Goal: Task Accomplishment & Management: Manage account settings

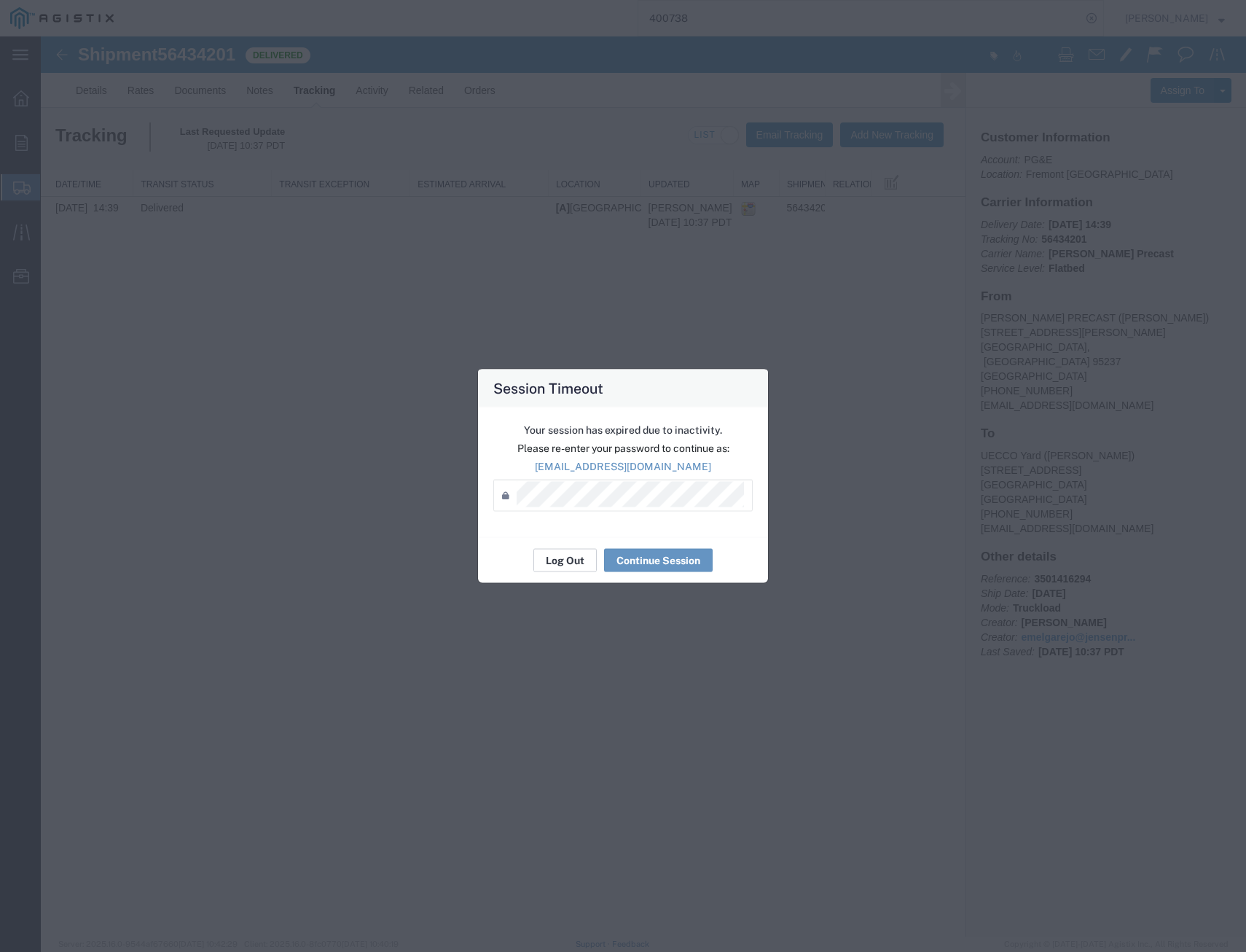
click at [571, 553] on button "Log Out" at bounding box center [565, 560] width 63 height 23
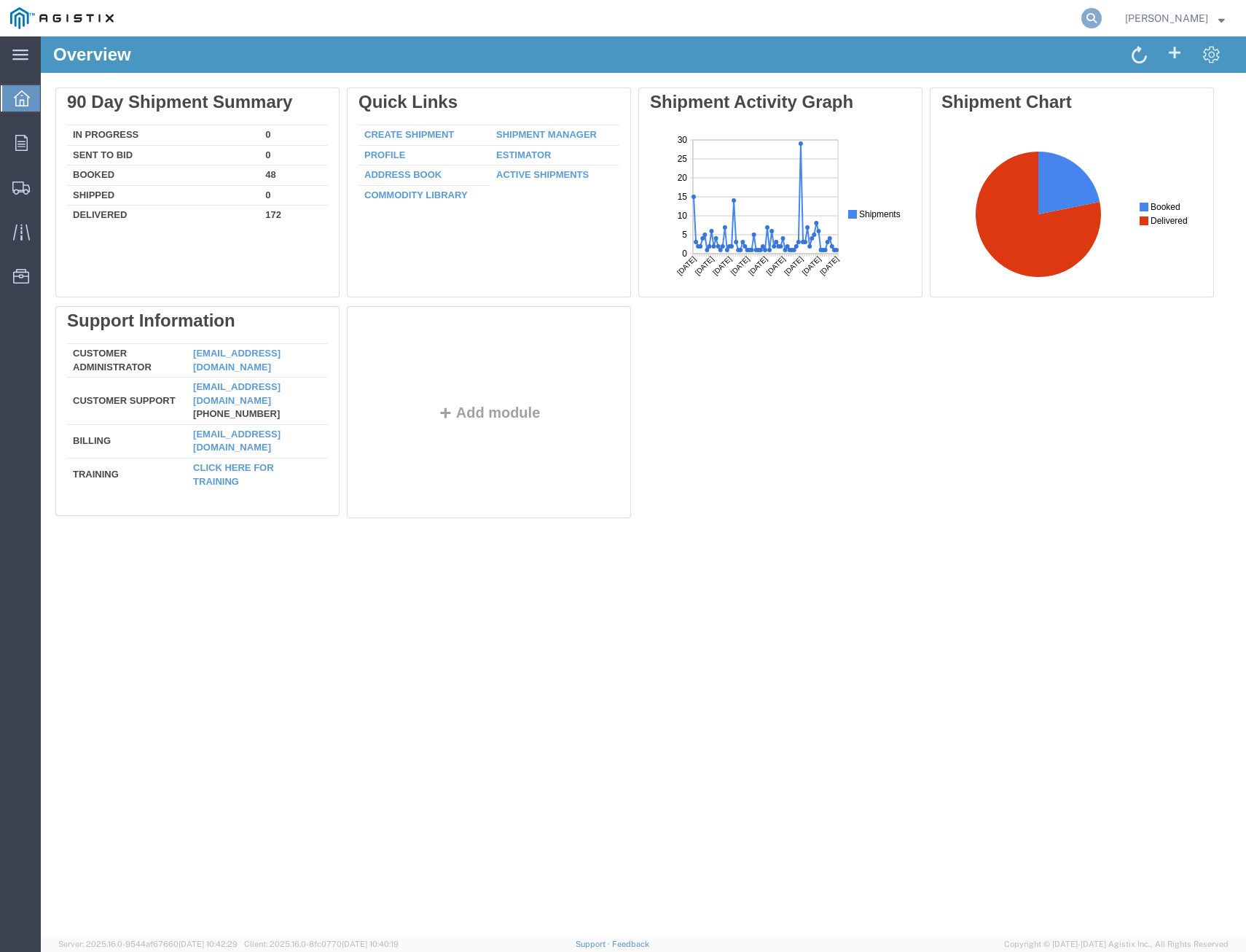
click at [1081, 22] on icon at bounding box center [1092, 18] width 20 height 20
type input "399599"
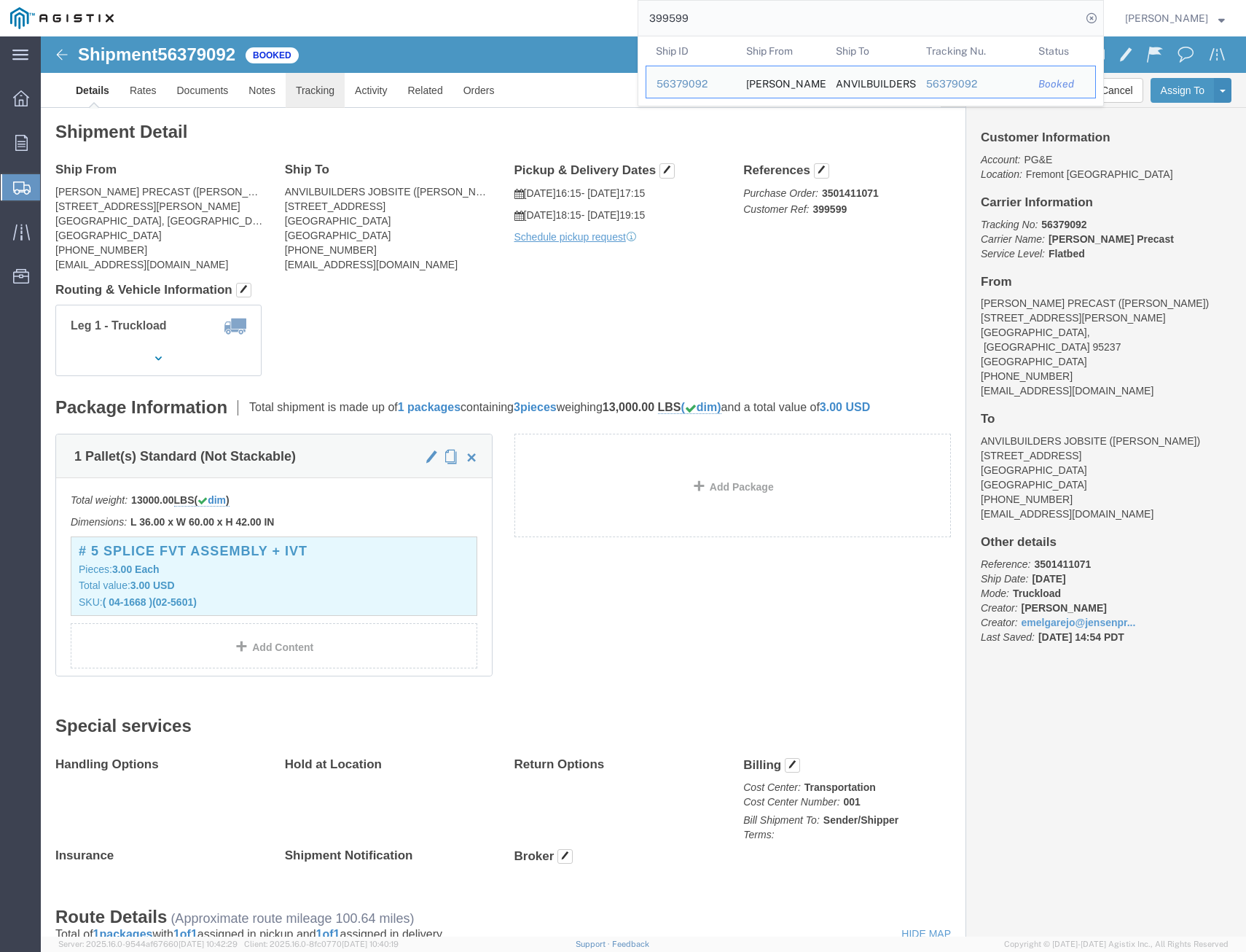
click link "Tracking"
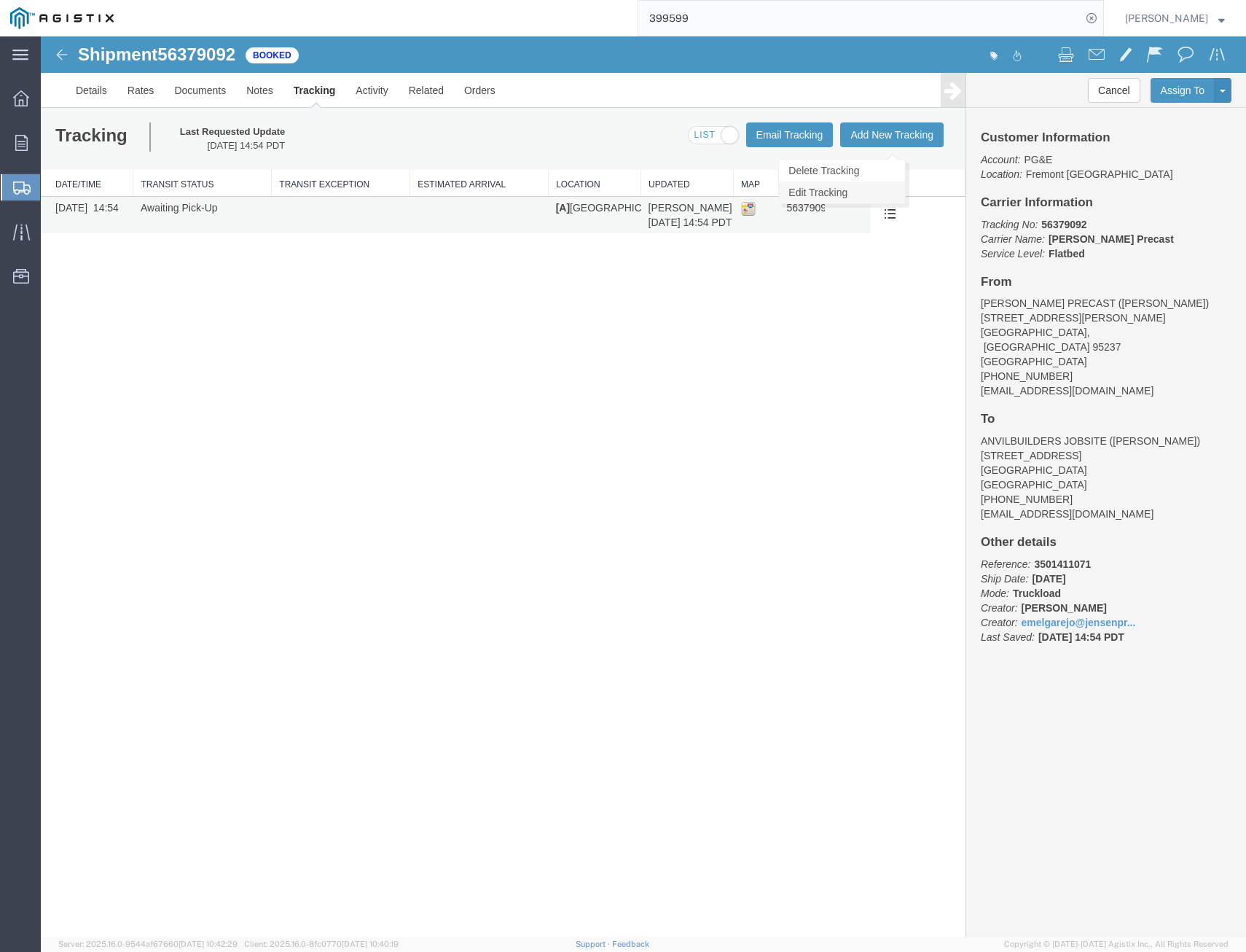
click at [856, 192] on link "Edit Tracking" at bounding box center [842, 193] width 126 height 22
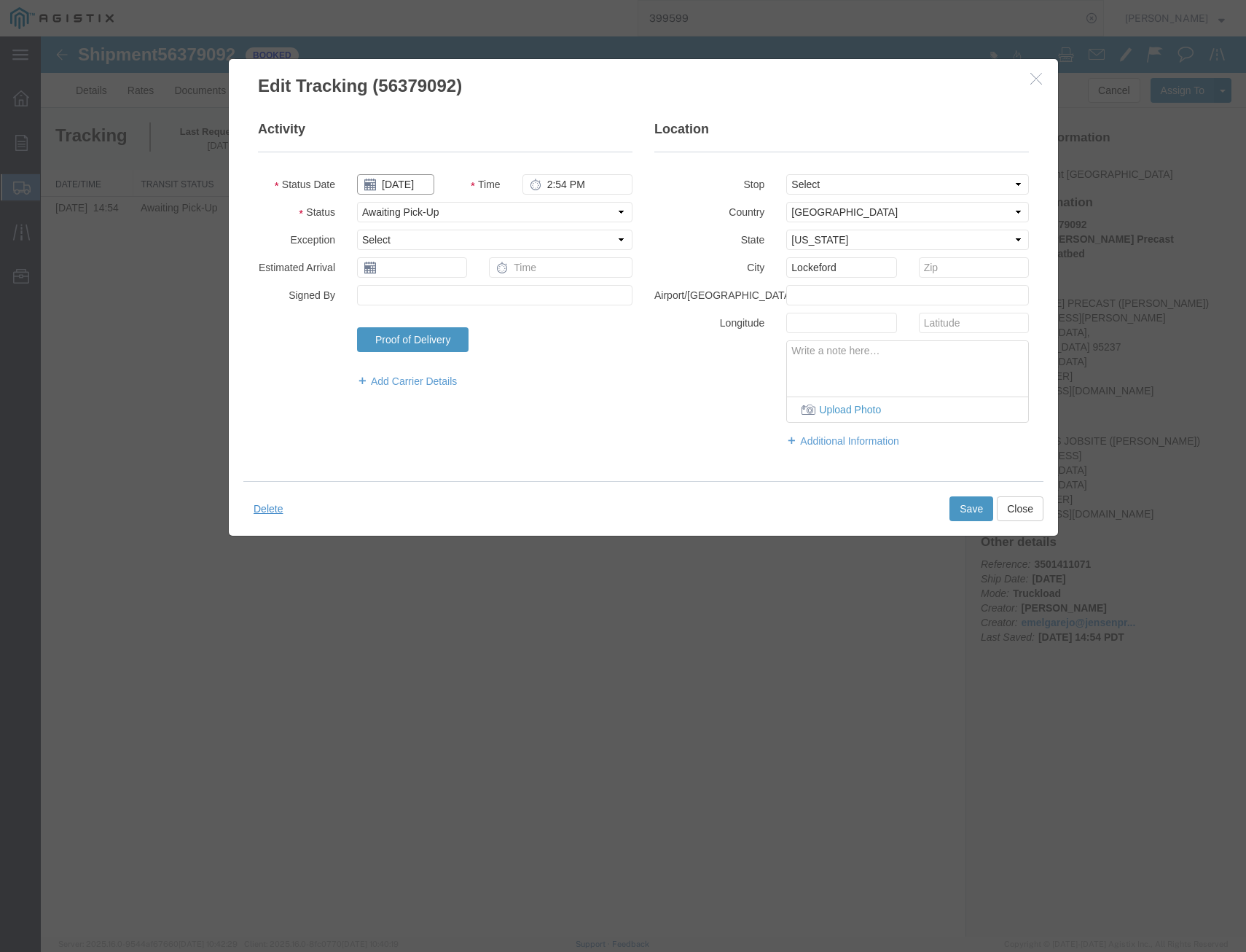
click at [428, 189] on input "08/01/2025" at bounding box center [396, 184] width 78 height 20
click at [392, 300] on td "11" at bounding box center [390, 298] width 22 height 22
type input "[DATE]"
click at [513, 212] on select "Select Arrival Notice Available Arrival Notice Imported Arrive at Delivery Loca…" at bounding box center [495, 212] width 275 height 20
select select "DELIVRED"
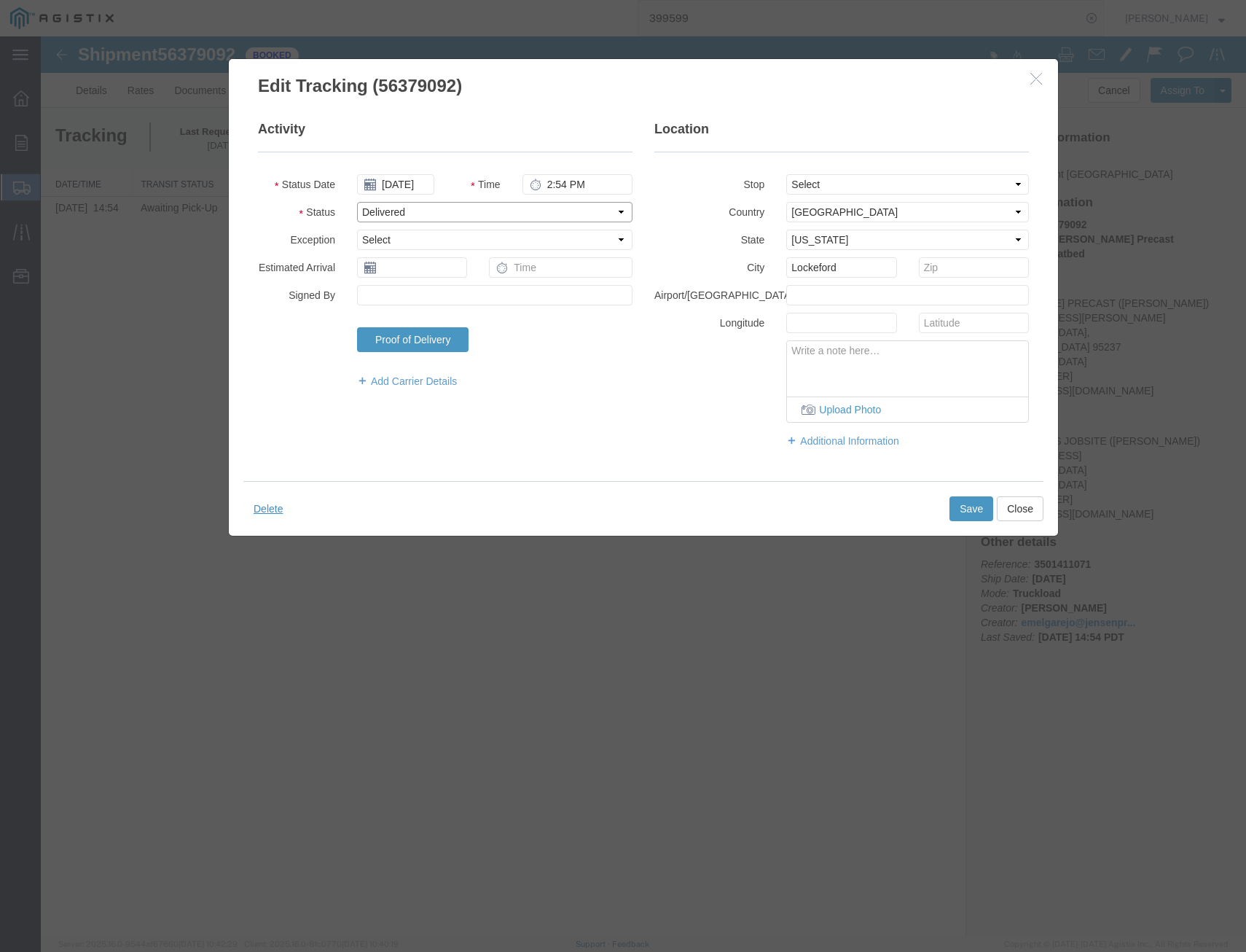
click at [357, 202] on select "Select Arrival Notice Available Arrival Notice Imported Arrive at Delivery Loca…" at bounding box center [495, 212] width 275 height 20
click at [961, 513] on button "Save" at bounding box center [971, 508] width 43 height 25
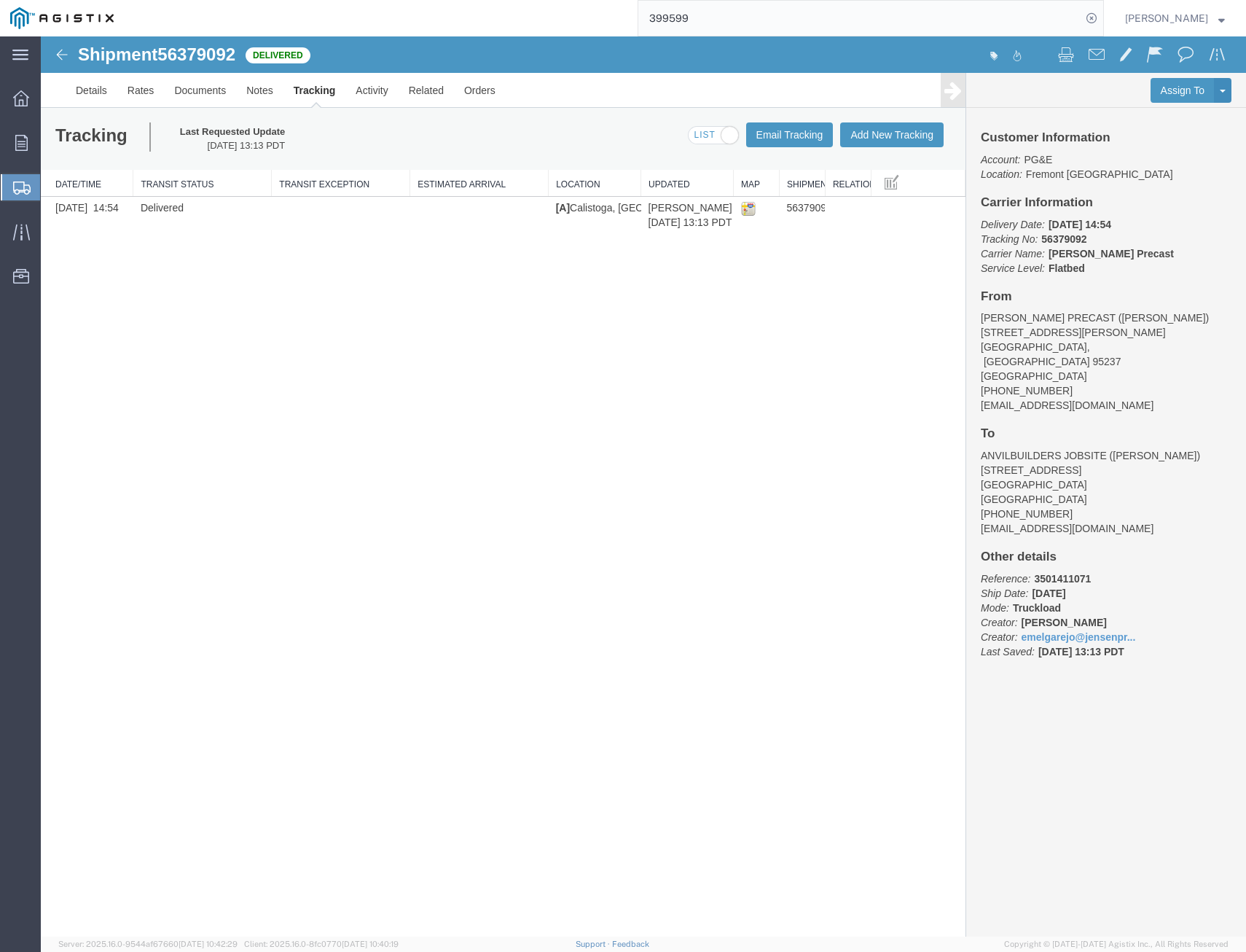
click at [351, 520] on div "Shipment 56379092 1 of 1 Delivered Details Rates Documents Notes Tracking Activ…" at bounding box center [643, 486] width 1205 height 900
